Goal: Transaction & Acquisition: Purchase product/service

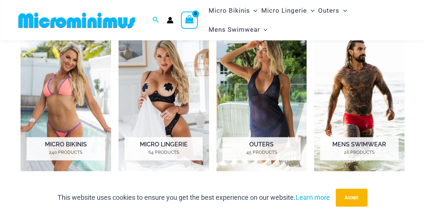
scroll to position [315, 0]
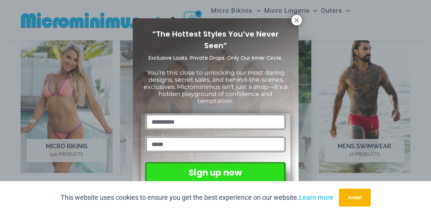
click at [147, 101] on div "You’re this close to unlocking our most daring designs, secret sales, and behin…" at bounding box center [215, 89] width 149 height 49
click at [292, 18] on button at bounding box center [296, 20] width 10 height 10
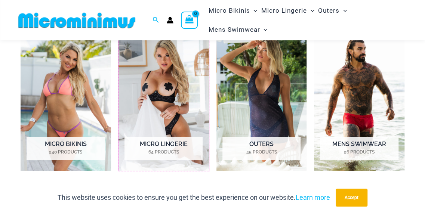
click at [172, 144] on h2 "Micro Lingerie 64 Products" at bounding box center [163, 148] width 78 height 23
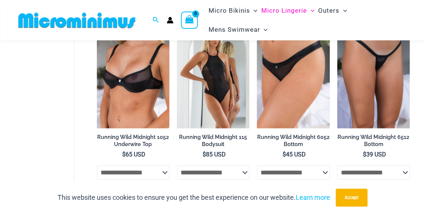
scroll to position [662, 0]
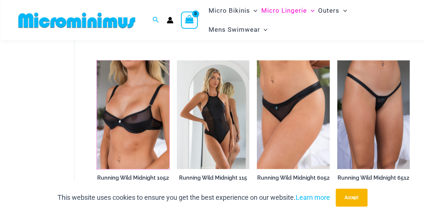
click at [97, 61] on img at bounding box center [97, 61] width 0 height 0
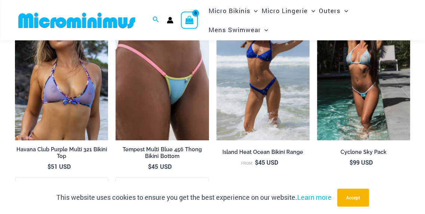
scroll to position [2158, 0]
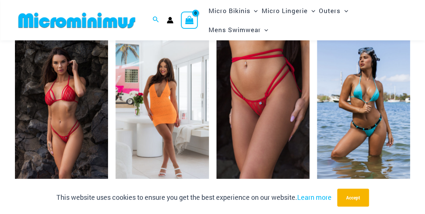
scroll to position [1037, 0]
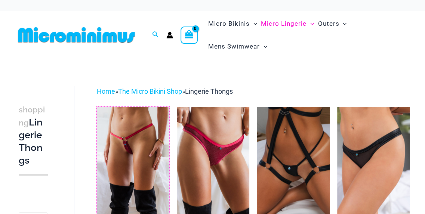
click at [97, 107] on img at bounding box center [97, 107] width 0 height 0
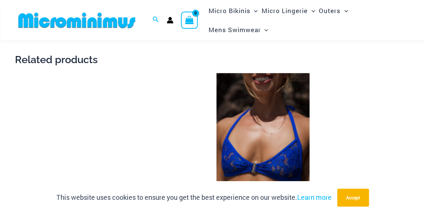
scroll to position [982, 0]
